Goal: Communication & Community: Answer question/provide support

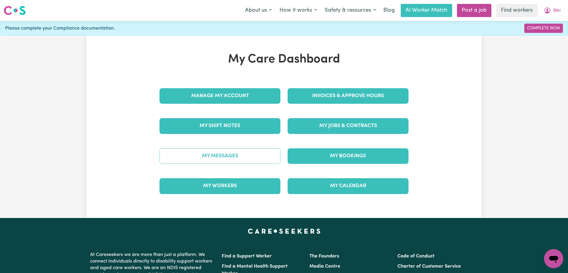
click at [258, 153] on link "My Messages" at bounding box center [219, 156] width 121 height 16
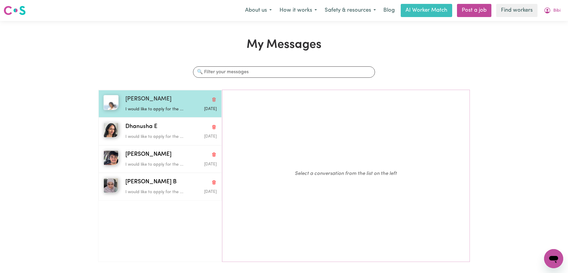
click at [136, 106] on p "I would like to apply for the ..." at bounding box center [155, 109] width 61 height 7
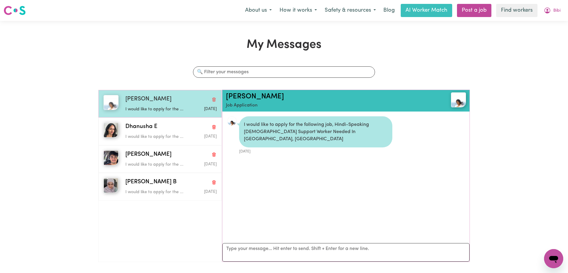
scroll to position [4, 0]
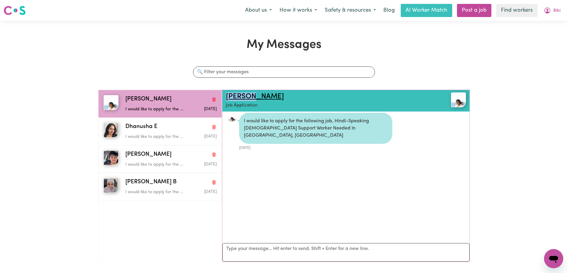
drag, startPoint x: 266, startPoint y: 98, endPoint x: 226, endPoint y: 96, distance: 40.8
click at [226, 96] on h2 "[PERSON_NAME]" at bounding box center [326, 96] width 200 height 9
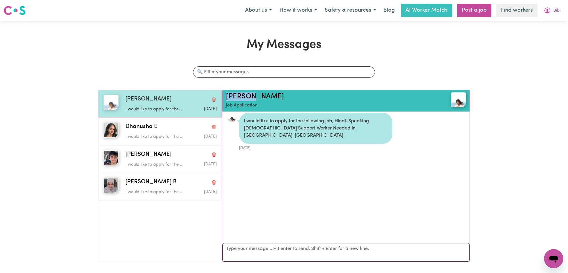
click at [162, 116] on div "[PERSON_NAME] would like to apply for the ... [DATE]" at bounding box center [159, 104] width 123 height 28
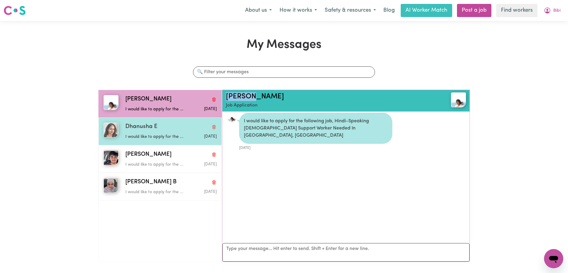
click at [155, 131] on div "[PERSON_NAME] E I would like to apply for the ... [DATE]" at bounding box center [169, 131] width 94 height 17
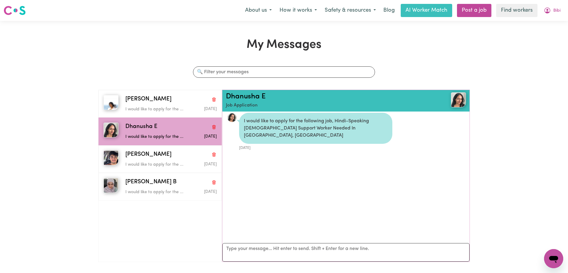
click at [267, 87] on div "Search conversations" at bounding box center [283, 77] width 189 height 23
drag, startPoint x: 271, startPoint y: 97, endPoint x: 227, endPoint y: 97, distance: 44.0
click at [227, 97] on h2 "Dhanusha E" at bounding box center [326, 96] width 200 height 9
copy link "Dhanusha E"
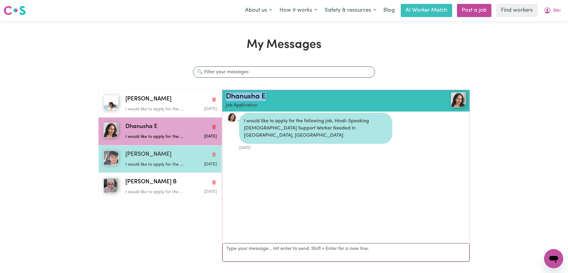
click at [147, 156] on div "[PERSON_NAME]" at bounding box center [170, 154] width 91 height 9
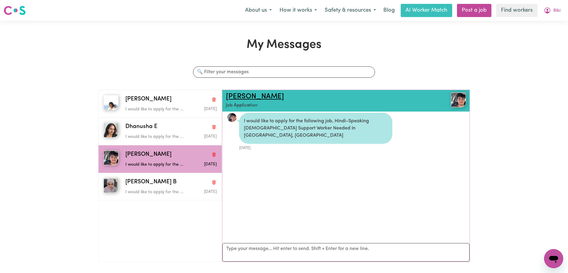
click at [233, 97] on link "[PERSON_NAME]" at bounding box center [255, 96] width 58 height 7
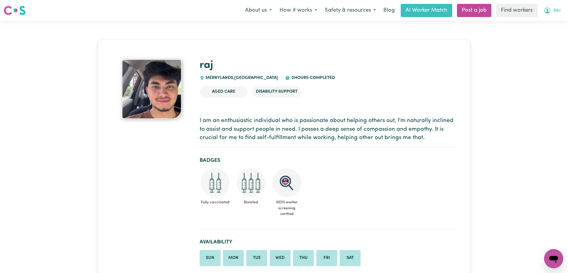
click at [554, 14] on button "Bibi" at bounding box center [552, 10] width 25 height 13
click at [551, 35] on link "Logout" at bounding box center [540, 34] width 47 height 11
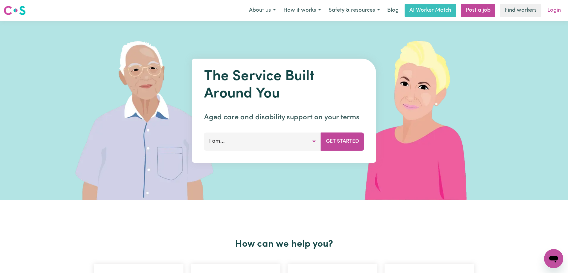
click at [556, 13] on link "Login" at bounding box center [554, 10] width 21 height 13
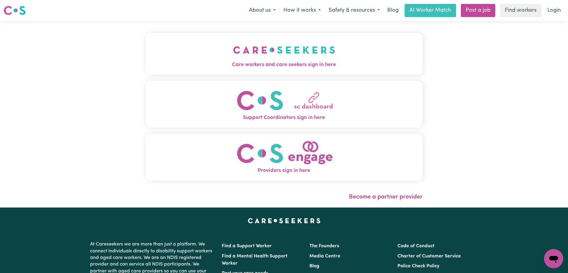
click at [260, 46] on img "Care workers and care seekers sign in here" at bounding box center [284, 50] width 102 height 22
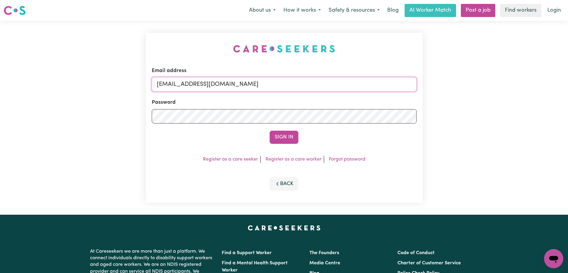
drag, startPoint x: 341, startPoint y: 87, endPoint x: 188, endPoint y: 83, distance: 153.2
click at [188, 83] on input "superuser~BibiNurVC@careseekers.com.au" at bounding box center [284, 84] width 265 height 14
paste input "MichaelGooi"
type input "superuser~MichaelGooiVC@careseekers.com.au"
click at [270, 131] on button "Sign In" at bounding box center [284, 137] width 29 height 13
